Goal: Information Seeking & Learning: Learn about a topic

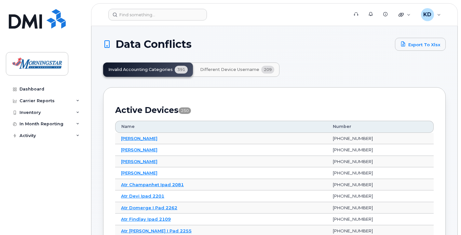
click at [238, 73] on button "Different Device Username 209" at bounding box center [237, 69] width 85 height 14
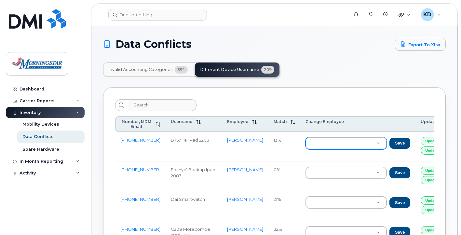
click at [300, 155] on td "Save" at bounding box center [357, 147] width 115 height 30
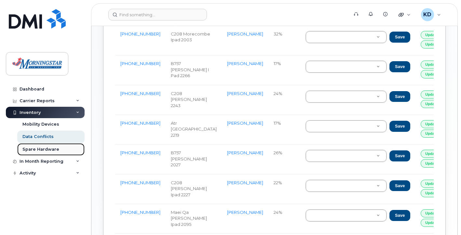
click at [49, 150] on div "Spare Hardware" at bounding box center [40, 149] width 37 height 6
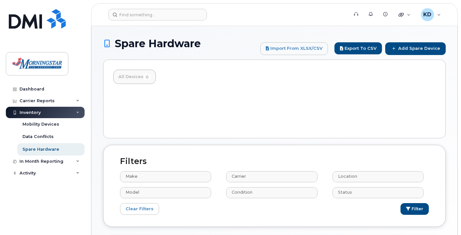
select select
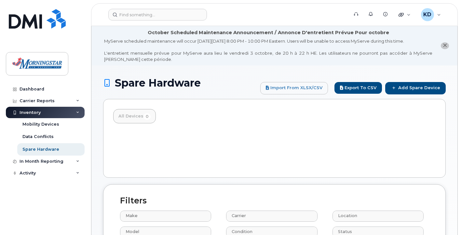
scroll to position [33, 0]
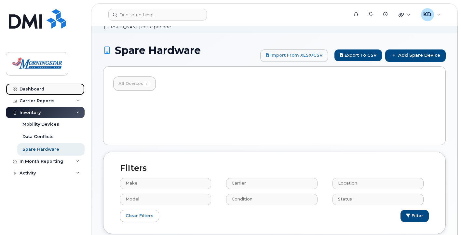
click at [44, 86] on link "Dashboard" at bounding box center [45, 89] width 79 height 12
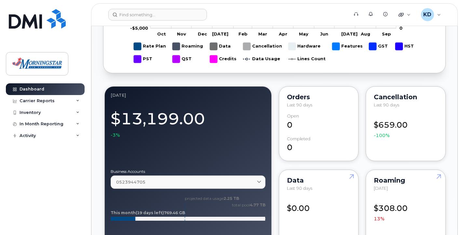
scroll to position [521, 0]
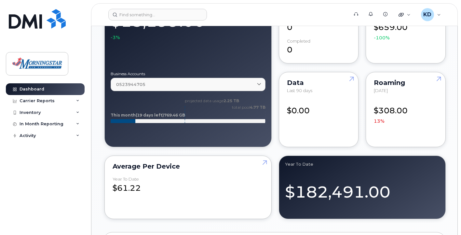
drag, startPoint x: 104, startPoint y: 148, endPoint x: 88, endPoint y: 169, distance: 26.7
click at [88, 171] on div "Dashboard Carrier Reports Monthly Billing Data Pooling Average Costing Accounti…" at bounding box center [44, 117] width 88 height 235
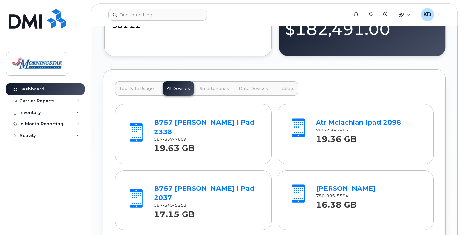
scroll to position [716, 0]
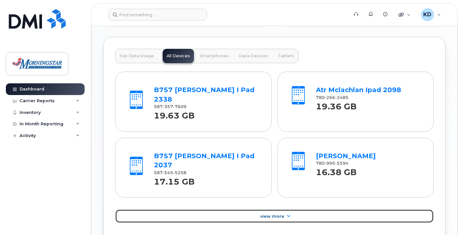
drag, startPoint x: 279, startPoint y: 201, endPoint x: 273, endPoint y: 201, distance: 5.9
click at [279, 209] on link "View More" at bounding box center [274, 216] width 319 height 14
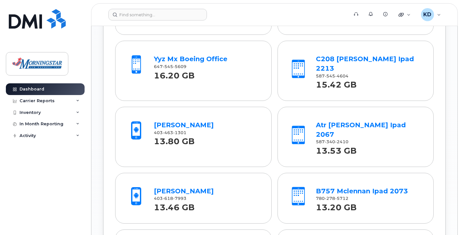
scroll to position [1042, 0]
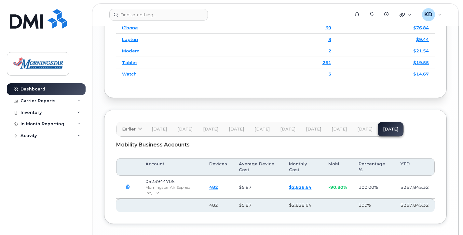
scroll to position [1060, 0]
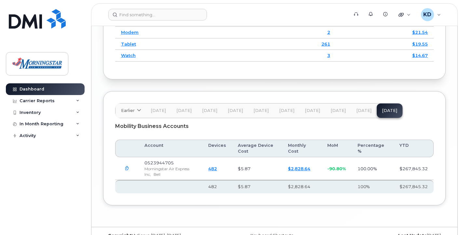
drag, startPoint x: 252, startPoint y: 193, endPoint x: 245, endPoint y: 198, distance: 9.1
click at [217, 166] on link "482" at bounding box center [212, 168] width 9 height 5
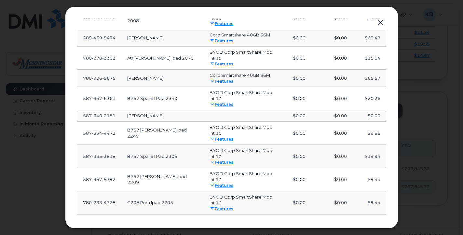
scroll to position [407, 0]
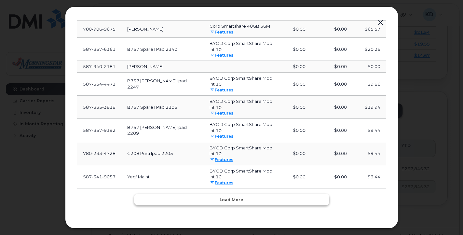
click at [260, 198] on button "Load more" at bounding box center [231, 200] width 195 height 12
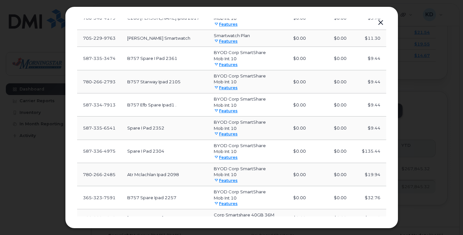
scroll to position [969, 0]
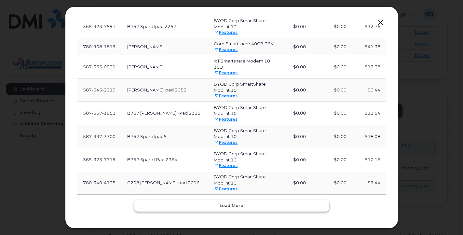
click at [266, 200] on button "Load more" at bounding box center [231, 206] width 195 height 12
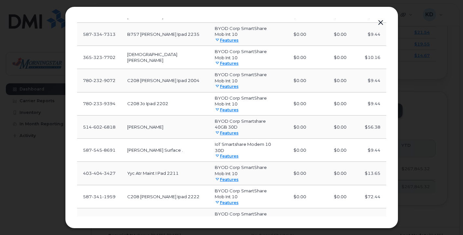
scroll to position [1519, 0]
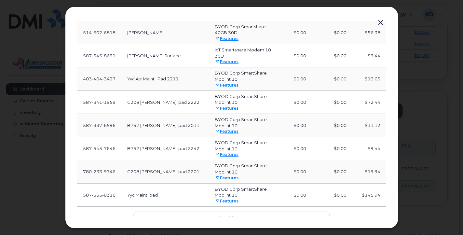
click at [261, 212] on button "Load more" at bounding box center [231, 218] width 195 height 12
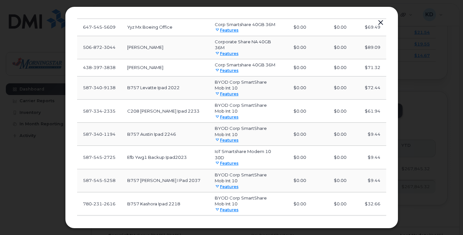
scroll to position [2069, 0]
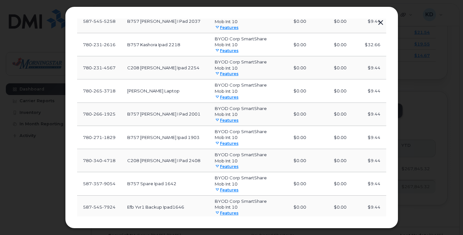
click at [267, 224] on button "Load more" at bounding box center [231, 230] width 195 height 12
drag, startPoint x: 271, startPoint y: 185, endPoint x: 118, endPoint y: 146, distance: 157.7
click at [118, 172] on td "587 357 9054" at bounding box center [99, 183] width 44 height 23
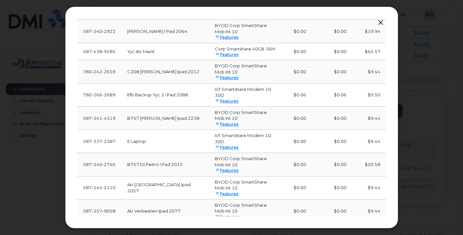
scroll to position [2613, 0]
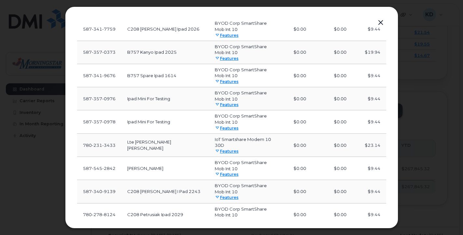
scroll to position [3181, 0]
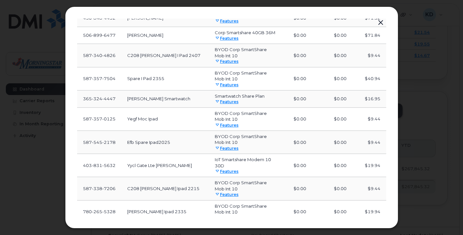
scroll to position [3701, 0]
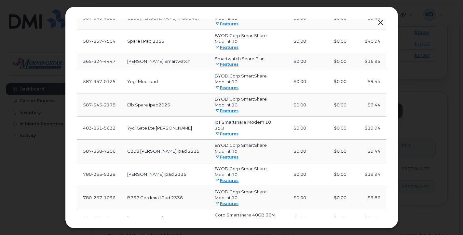
drag, startPoint x: 272, startPoint y: 192, endPoint x: 147, endPoint y: 183, distance: 125.4
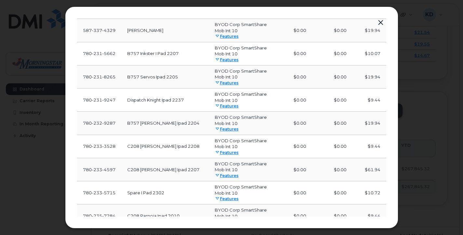
scroll to position [4250, 0]
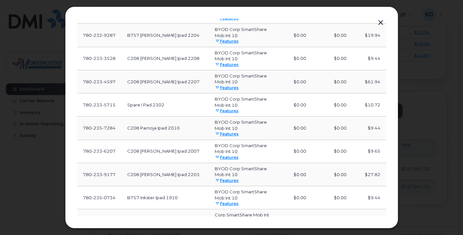
drag, startPoint x: 207, startPoint y: 199, endPoint x: 211, endPoint y: 199, distance: 3.9
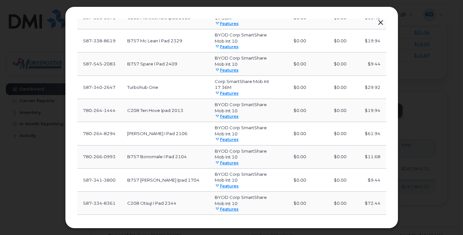
scroll to position [4800, 0]
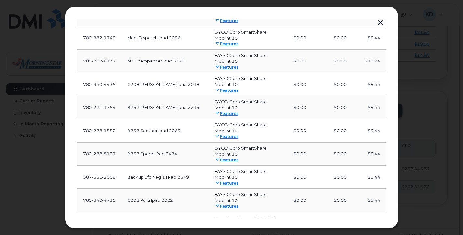
scroll to position [5338, 0]
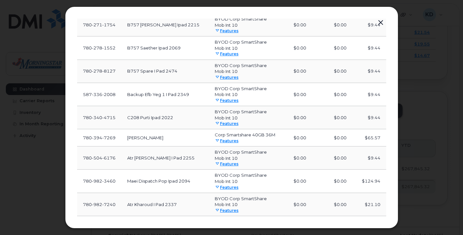
drag, startPoint x: 237, startPoint y: 199, endPoint x: 239, endPoint y: 203, distance: 4.8
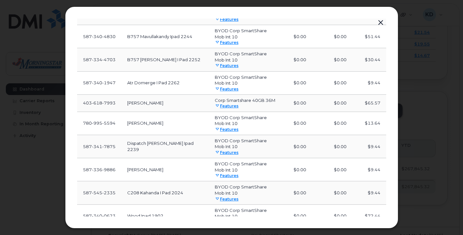
scroll to position [5882, 0]
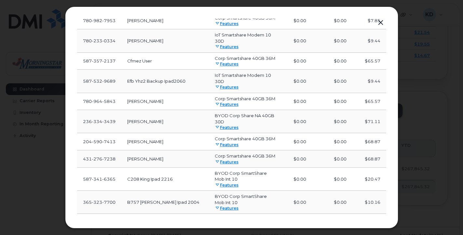
scroll to position [6348, 0]
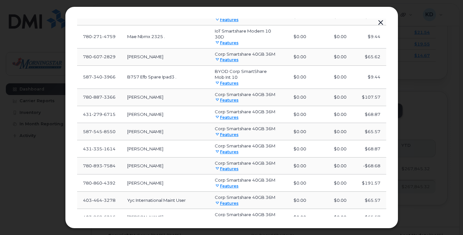
scroll to position [6789, 0]
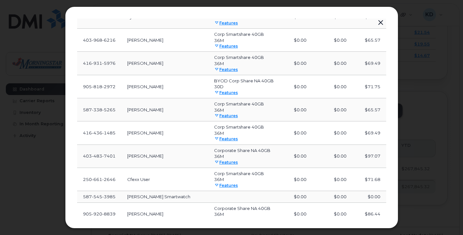
scroll to position [7345, 0]
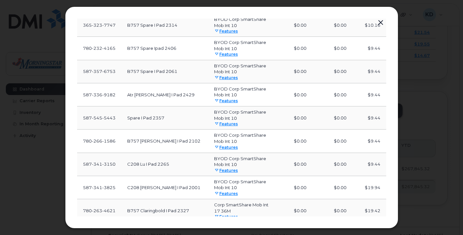
scroll to position [7816, 0]
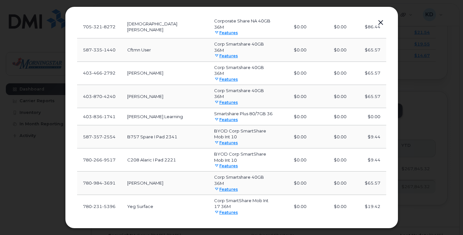
scroll to position [8251, 0]
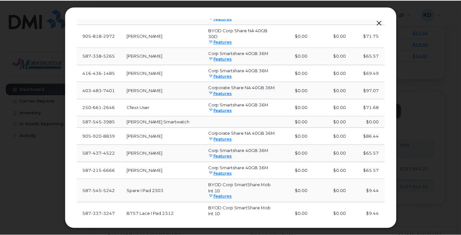
scroll to position [6857, 0]
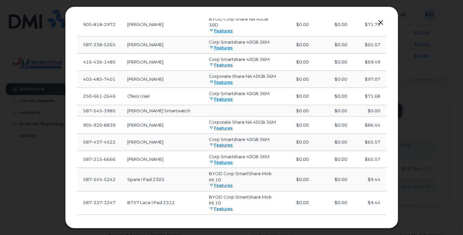
click at [384, 17] on div "Bell 0523944705. Sep 25 Number User Name Rate Plan Data Cost Roaming Cost Total…" at bounding box center [231, 118] width 333 height 222
click at [385, 23] on button "button" at bounding box center [381, 22] width 10 height 9
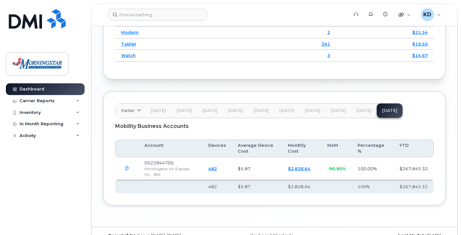
click at [301, 166] on link "$2,828.64" at bounding box center [299, 168] width 22 height 5
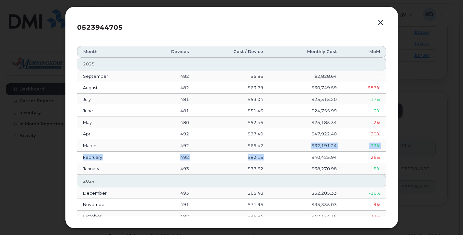
drag, startPoint x: 294, startPoint y: 151, endPoint x: 286, endPoint y: 151, distance: 7.5
click at [286, 152] on td "$40,425.94" at bounding box center [306, 158] width 74 height 12
drag, startPoint x: 306, startPoint y: 129, endPoint x: 299, endPoint y: 131, distance: 8.0
click at [299, 132] on td "$47,922.40" at bounding box center [306, 134] width 74 height 12
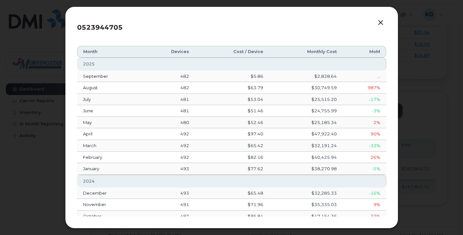
click at [382, 23] on button "button" at bounding box center [381, 22] width 10 height 9
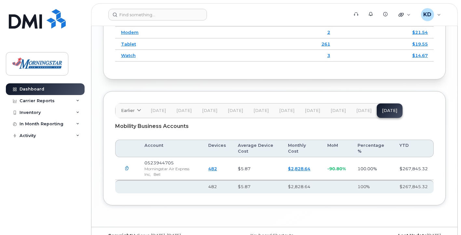
scroll to position [865, 0]
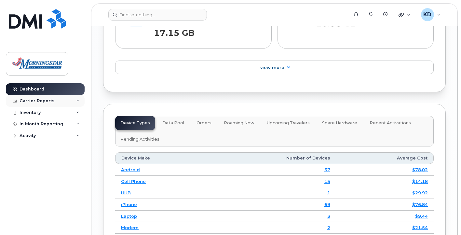
click at [31, 102] on div "Carrier Reports" at bounding box center [37, 100] width 35 height 5
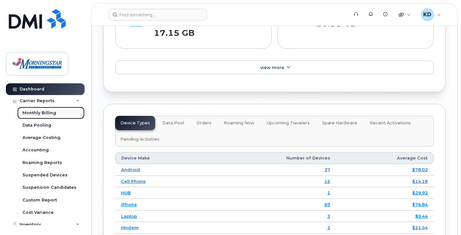
click at [45, 115] on div "Monthly Billing" at bounding box center [39, 113] width 34 height 6
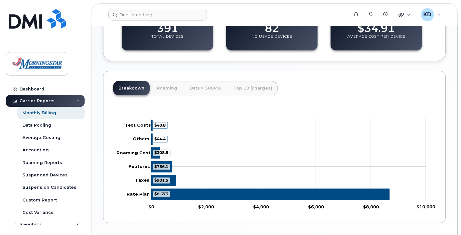
scroll to position [313, 0]
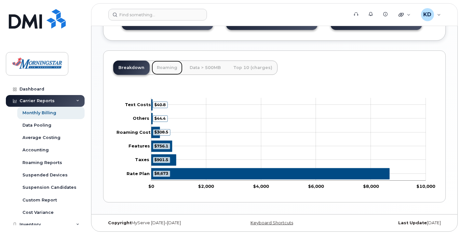
click at [167, 70] on link "Roaming" at bounding box center [167, 68] width 31 height 14
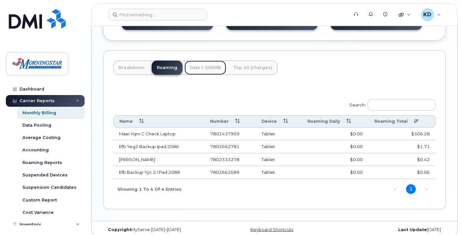
click at [212, 70] on link "Data > 500MB" at bounding box center [206, 68] width 42 height 14
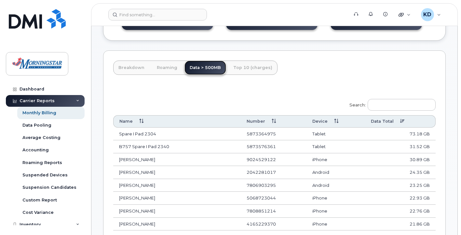
scroll to position [346, 0]
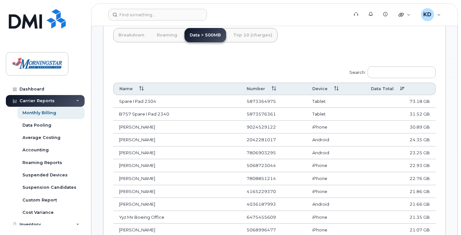
click at [402, 89] on th "Data Total" at bounding box center [400, 89] width 71 height 12
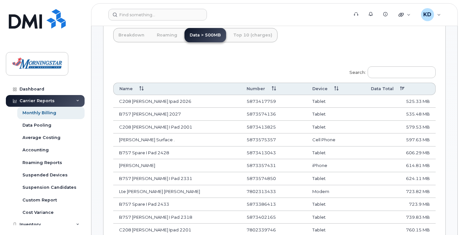
click at [402, 89] on th "Data Total" at bounding box center [400, 89] width 71 height 12
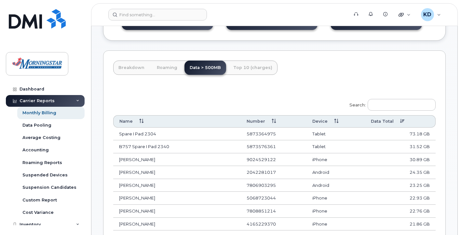
scroll to position [183, 0]
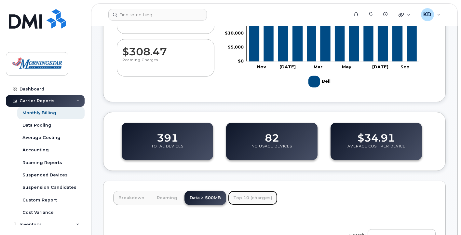
click at [259, 195] on link "Top 10 (charges)" at bounding box center [252, 198] width 49 height 14
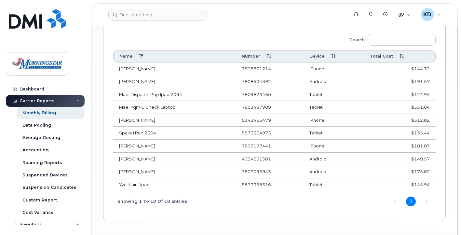
scroll to position [397, 0]
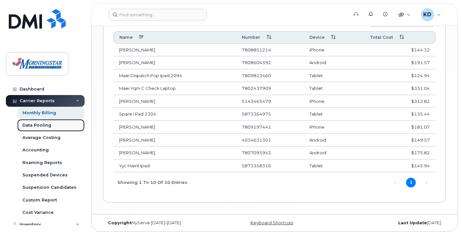
click at [51, 123] on link "Data Pooling" at bounding box center [50, 125] width 67 height 12
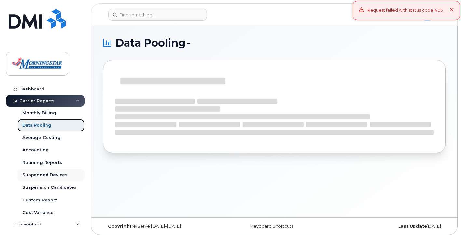
scroll to position [28, 0]
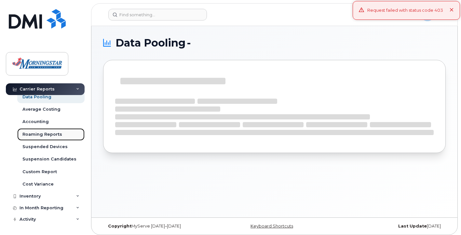
click at [56, 135] on div "Roaming Reports" at bounding box center [42, 135] width 40 height 6
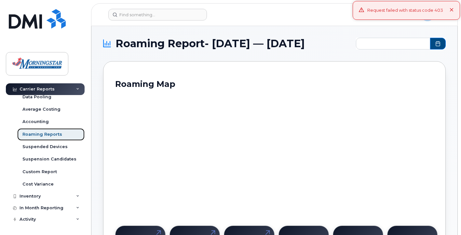
type input "2024-11 - 2025-09"
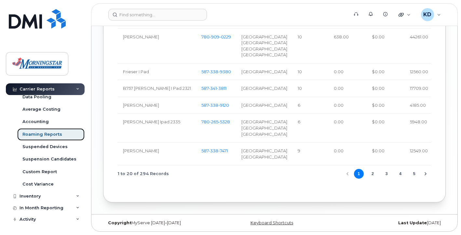
scroll to position [928, 0]
click at [371, 174] on button "2" at bounding box center [373, 174] width 10 height 10
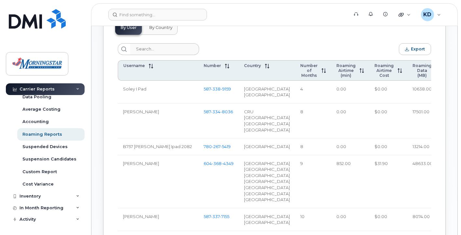
scroll to position [267, 0]
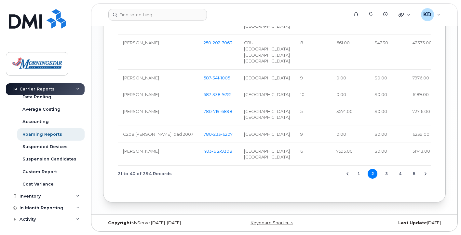
click at [386, 174] on button "3" at bounding box center [387, 174] width 10 height 10
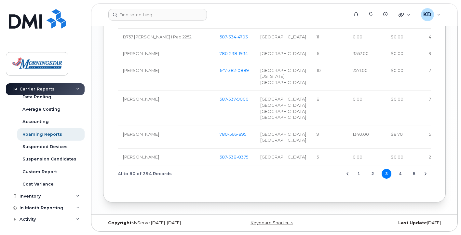
click at [398, 174] on button "4" at bounding box center [401, 174] width 10 height 10
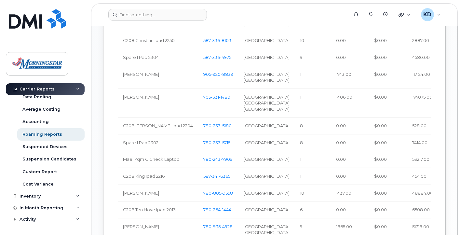
scroll to position [321, 0]
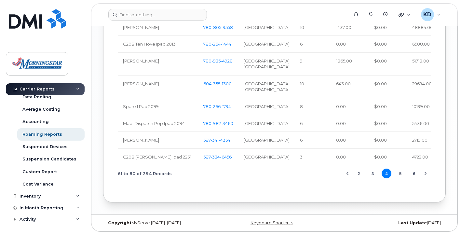
click at [400, 174] on button "5" at bounding box center [401, 174] width 10 height 10
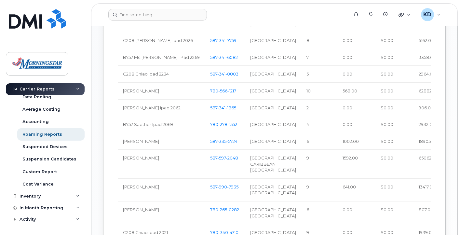
scroll to position [276, 0]
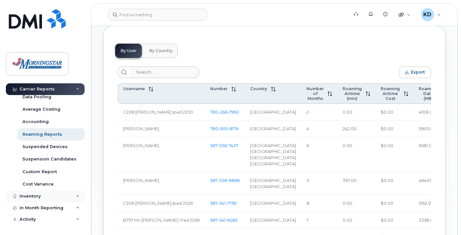
click at [41, 196] on div "Inventory" at bounding box center [45, 196] width 79 height 12
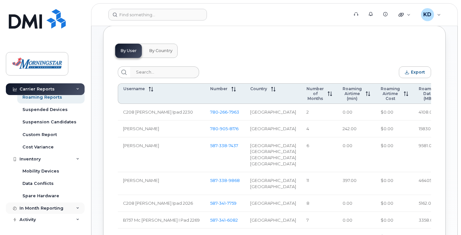
click at [54, 212] on div "In Month Reporting" at bounding box center [45, 208] width 79 height 12
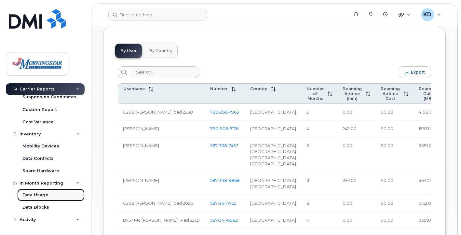
click at [47, 198] on div "Data Usage" at bounding box center [35, 195] width 26 height 6
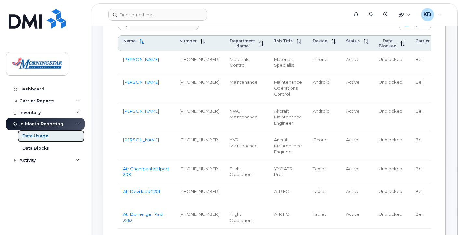
scroll to position [228, 0]
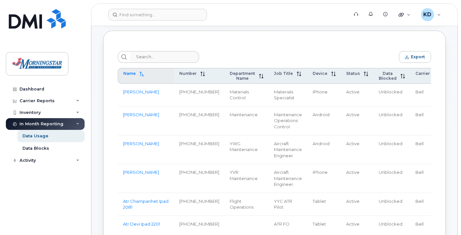
click at [147, 76] on div "Name" at bounding box center [146, 73] width 46 height 5
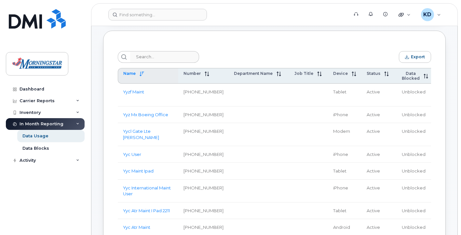
click at [148, 74] on div "Name" at bounding box center [148, 73] width 50 height 5
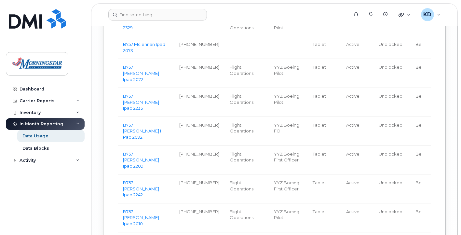
scroll to position [2505, 0]
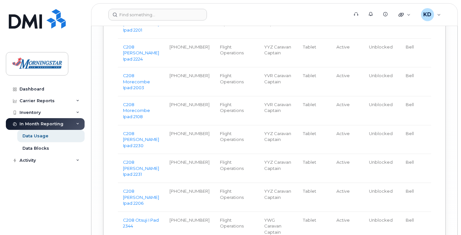
scroll to position [2674, 0]
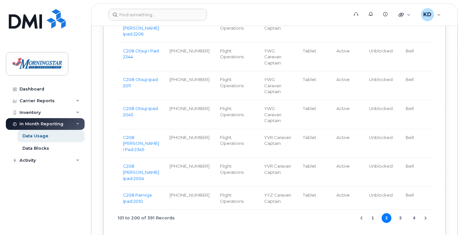
click at [399, 213] on button "3" at bounding box center [401, 218] width 10 height 10
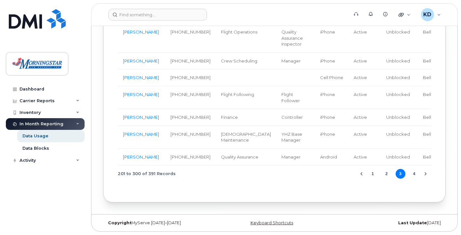
scroll to position [2656, 0]
click at [132, 115] on link "[PERSON_NAME]" at bounding box center [141, 117] width 36 height 5
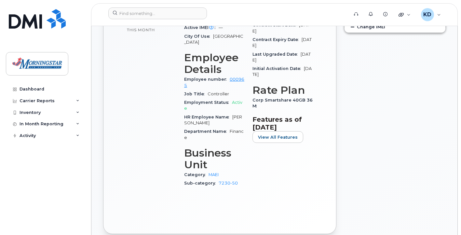
scroll to position [391, 0]
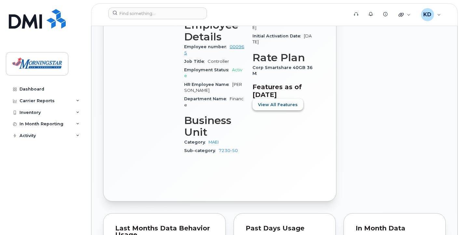
click at [287, 107] on span "View All Features" at bounding box center [278, 105] width 40 height 6
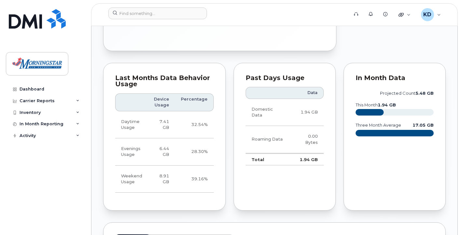
scroll to position [879, 0]
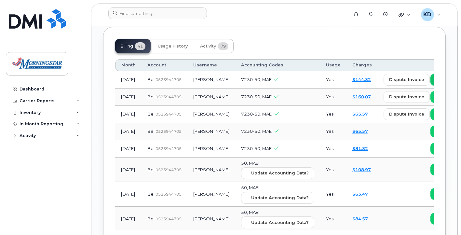
click at [441, 77] on span "view" at bounding box center [446, 80] width 10 height 6
click at [441, 94] on span "view" at bounding box center [446, 97] width 10 height 6
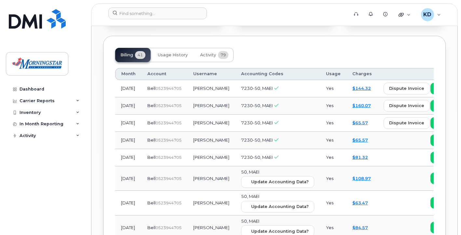
scroll to position [838, 0]
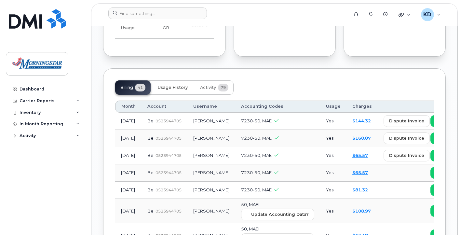
click at [175, 85] on span "Usage History" at bounding box center [173, 87] width 30 height 5
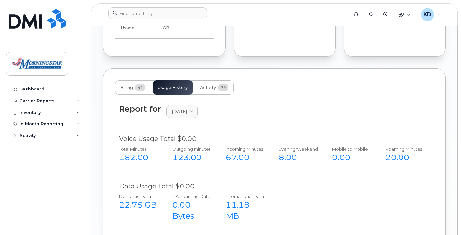
scroll to position [1033, 0]
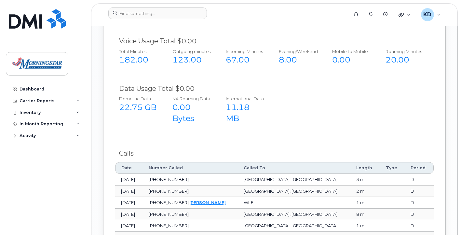
drag, startPoint x: 319, startPoint y: 169, endPoint x: 261, endPoint y: 136, distance: 66.8
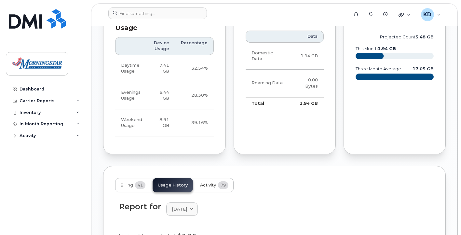
click at [215, 183] on span "Activity" at bounding box center [208, 185] width 16 height 5
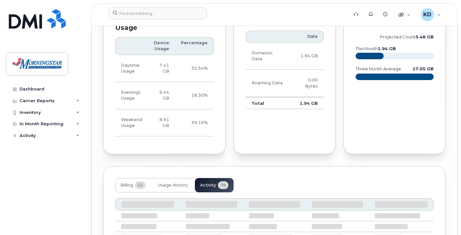
scroll to position [835, 0]
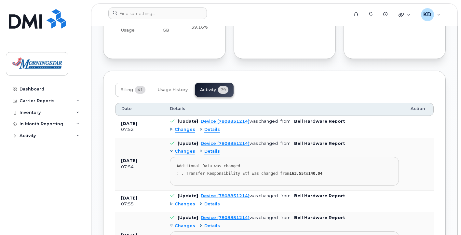
click at [187, 127] on span "Changes" at bounding box center [185, 130] width 21 height 6
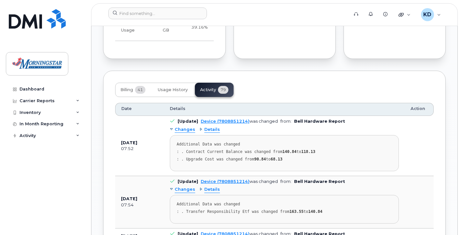
click at [211, 127] on span "Details" at bounding box center [212, 130] width 16 height 6
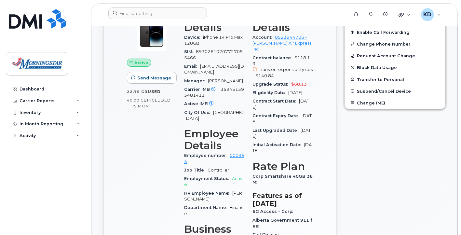
scroll to position [217, 0]
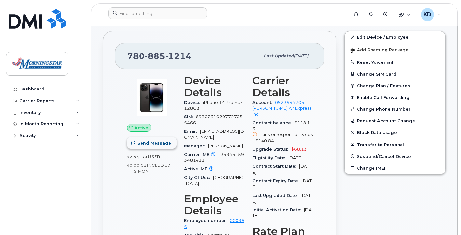
click at [146, 146] on button "Send Message" at bounding box center [152, 143] width 50 height 12
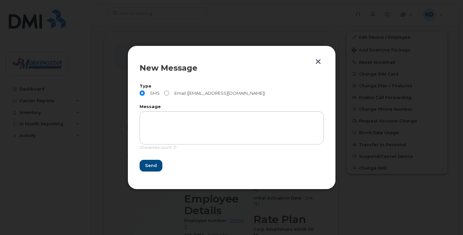
click at [317, 62] on button "button" at bounding box center [318, 61] width 10 height 9
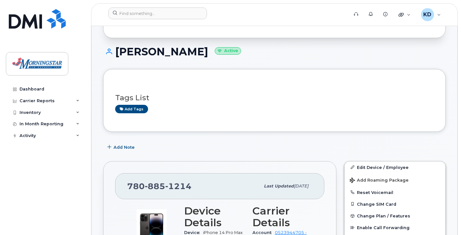
scroll to position [0, 0]
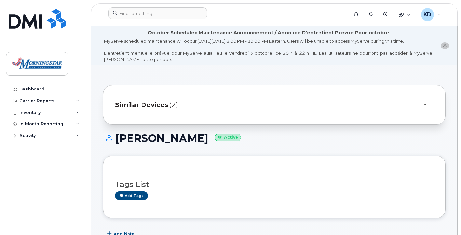
click at [165, 104] on span "Similar Devices" at bounding box center [141, 104] width 53 height 9
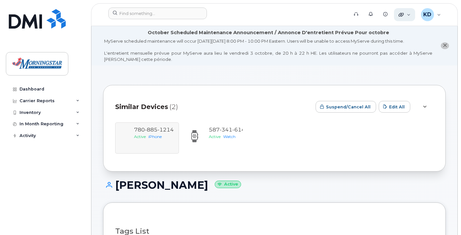
click at [406, 15] on div "Quicklinks" at bounding box center [404, 14] width 21 height 13
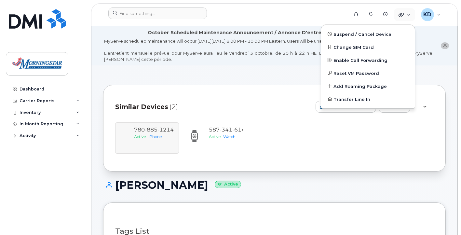
click at [241, 63] on li "October Scheduled Maintenance Announcement / Annonce D'entretient Prévue Pour o…" at bounding box center [274, 45] width 366 height 39
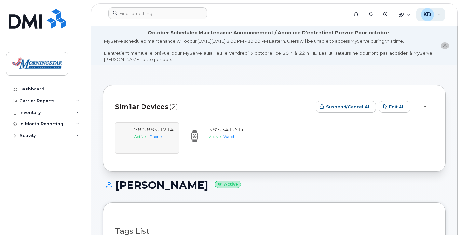
click at [439, 17] on div "KD [PERSON_NAME] Wireless Admin" at bounding box center [431, 14] width 29 height 13
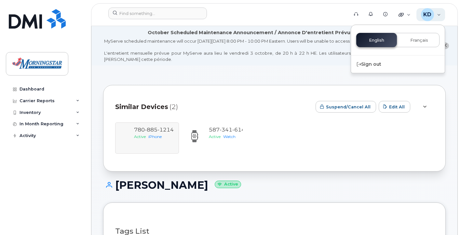
click at [439, 17] on div "KD [PERSON_NAME] Wireless Admin" at bounding box center [431, 14] width 29 height 13
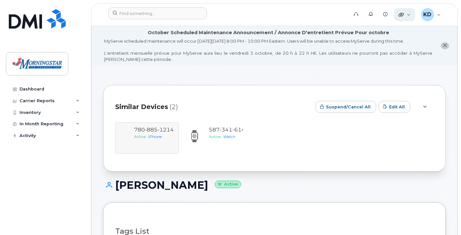
click at [403, 15] on icon at bounding box center [401, 14] width 5 height 5
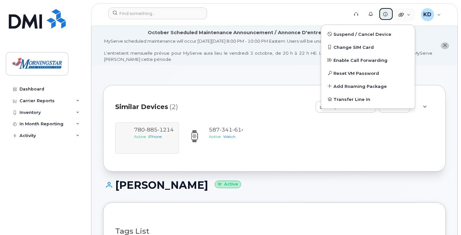
click at [387, 14] on icon at bounding box center [385, 14] width 4 height 4
